Goal: Navigation & Orientation: Find specific page/section

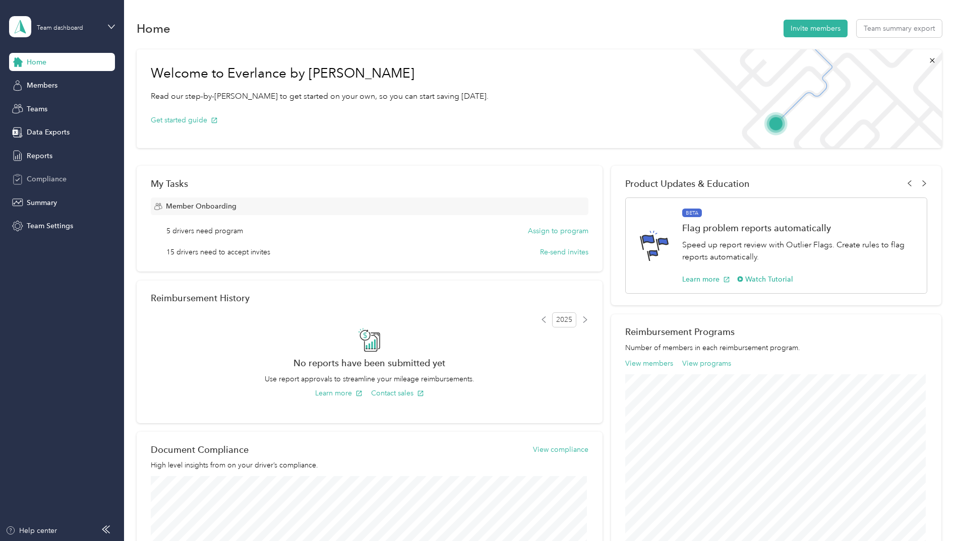
click at [36, 179] on span "Compliance" at bounding box center [47, 179] width 40 height 11
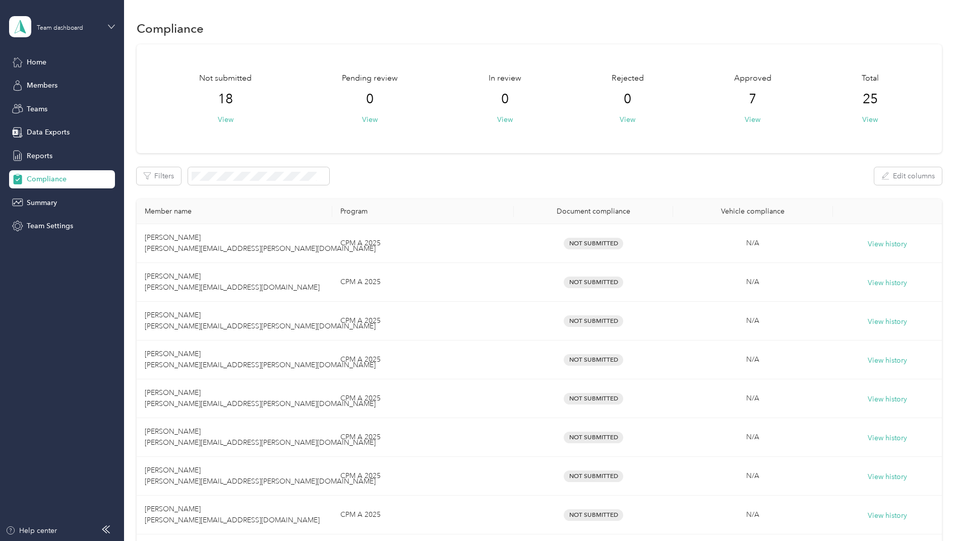
click at [111, 28] on icon at bounding box center [111, 27] width 6 height 4
click at [31, 391] on aside "Team dashboard Home Members Teams Data Exports Reports Compliance Summary Team …" at bounding box center [62, 270] width 124 height 541
click at [29, 60] on span "Home" at bounding box center [37, 62] width 20 height 11
